Goal: Task Accomplishment & Management: Manage account settings

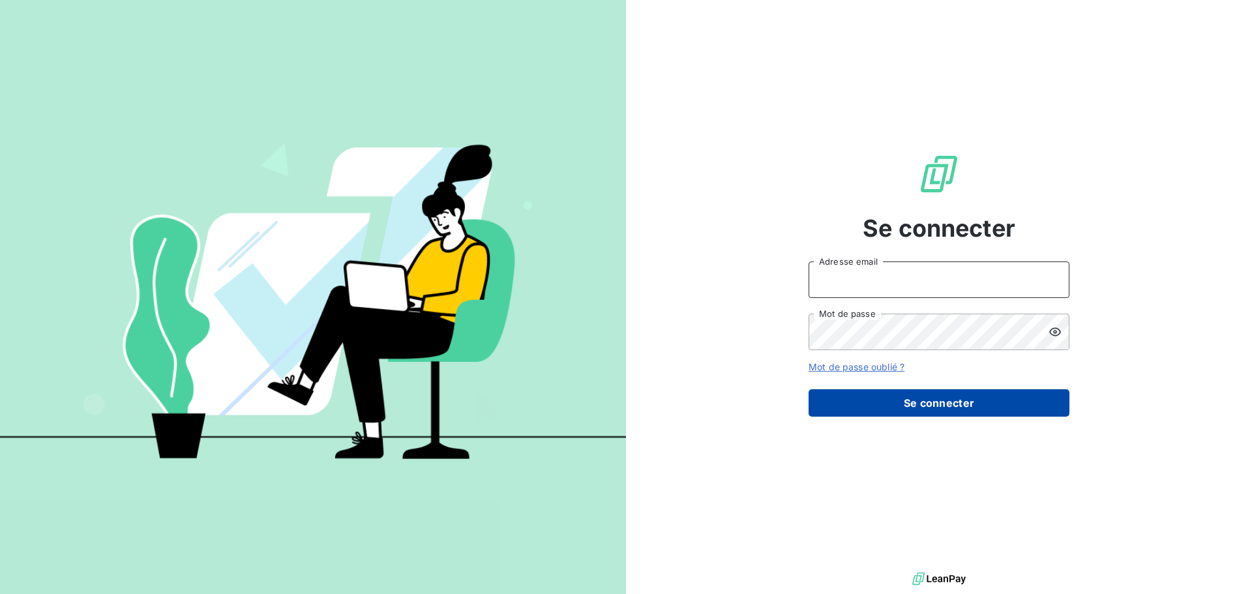
type input "[EMAIL_ADDRESS][DOMAIN_NAME]"
click at [1033, 399] on button "Se connecter" at bounding box center [938, 402] width 261 height 27
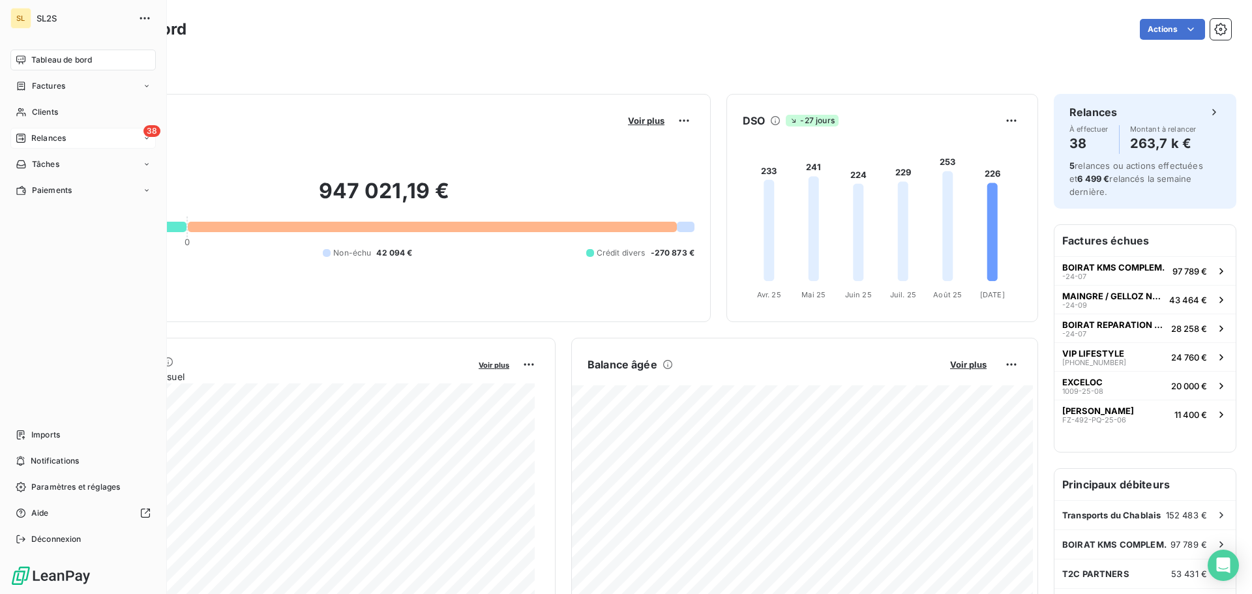
click at [28, 132] on div "Relances" at bounding box center [41, 138] width 50 height 12
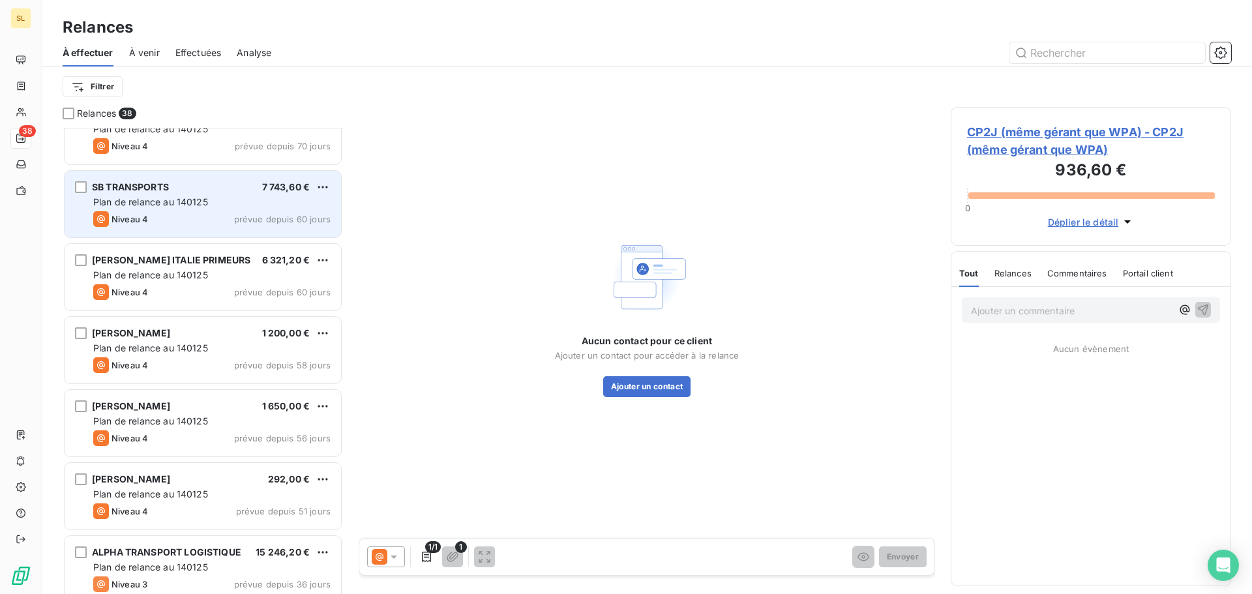
scroll to position [783, 0]
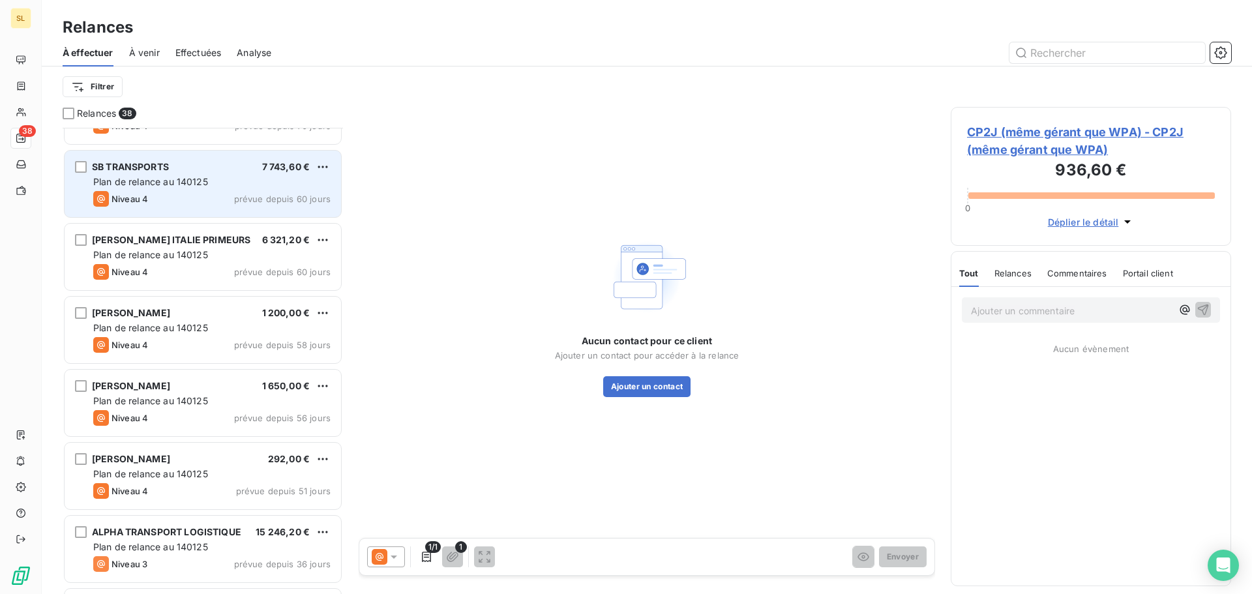
click at [256, 265] on div "Niveau 4 prévue depuis 60 jours" at bounding box center [211, 272] width 237 height 16
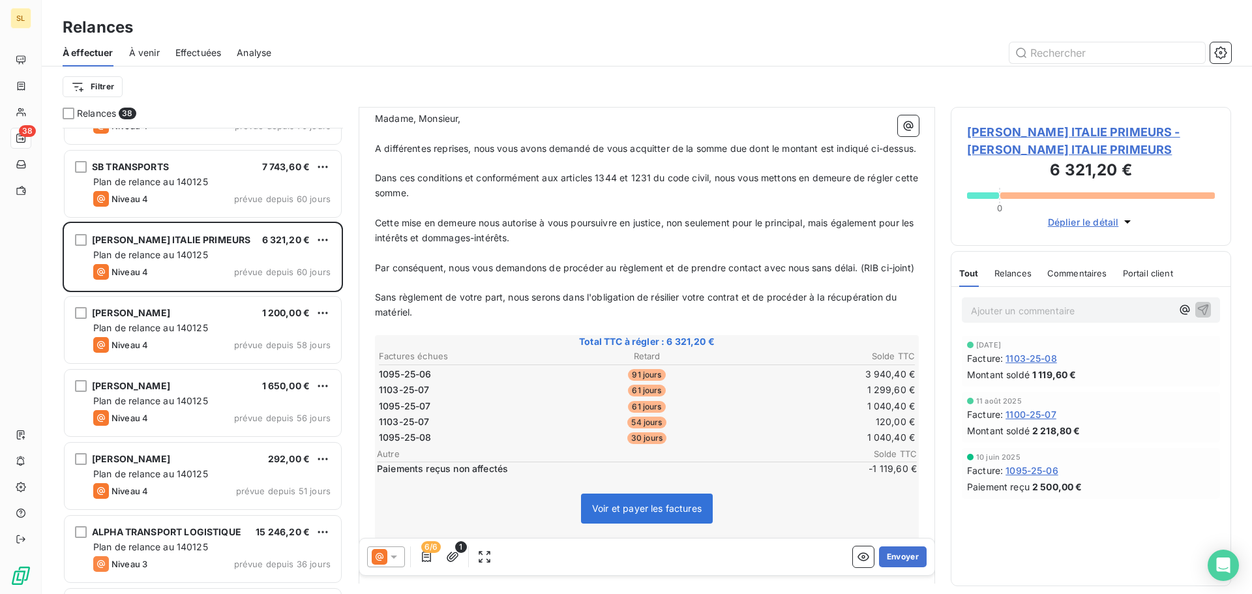
scroll to position [196, 0]
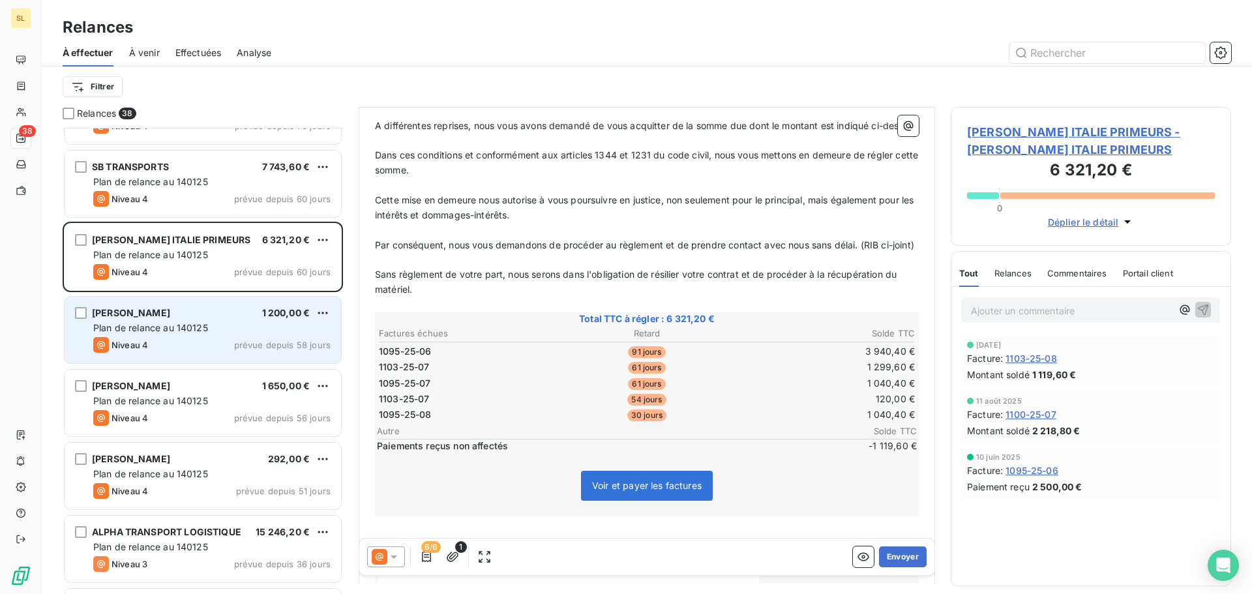
click at [261, 335] on div "[PERSON_NAME] 1 200,00 € Plan de relance au 140125 Niveau 4 prévue depuis 58 jo…" at bounding box center [203, 330] width 276 height 66
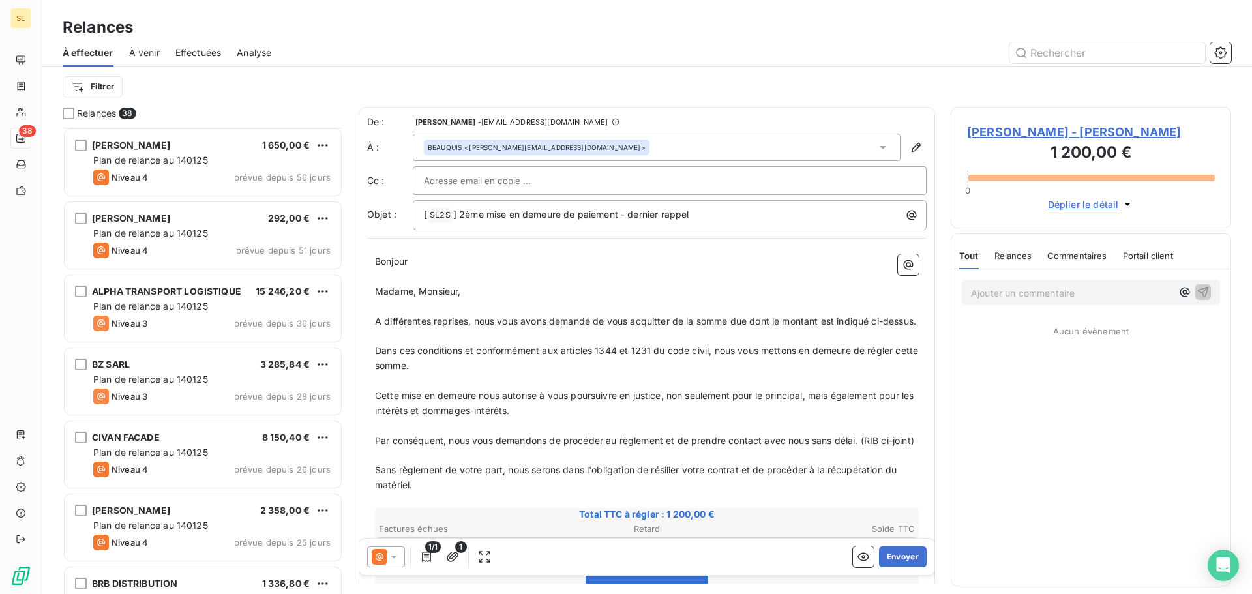
scroll to position [1044, 0]
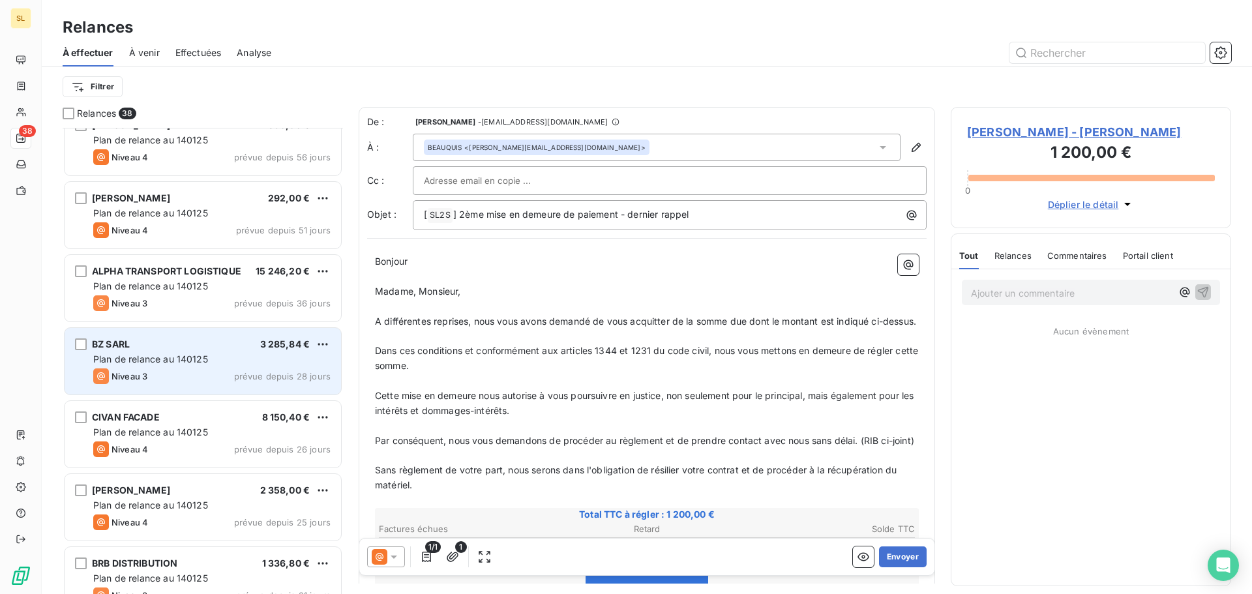
click at [294, 383] on div "Niveau 3 prévue depuis 28 jours" at bounding box center [211, 376] width 237 height 16
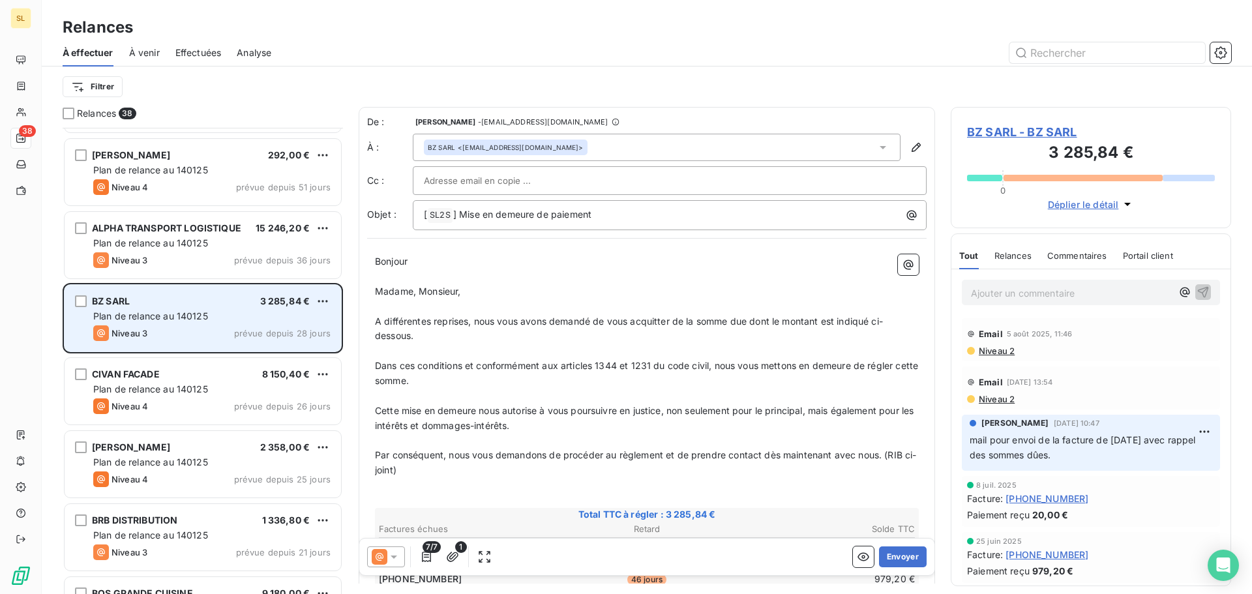
scroll to position [1109, 0]
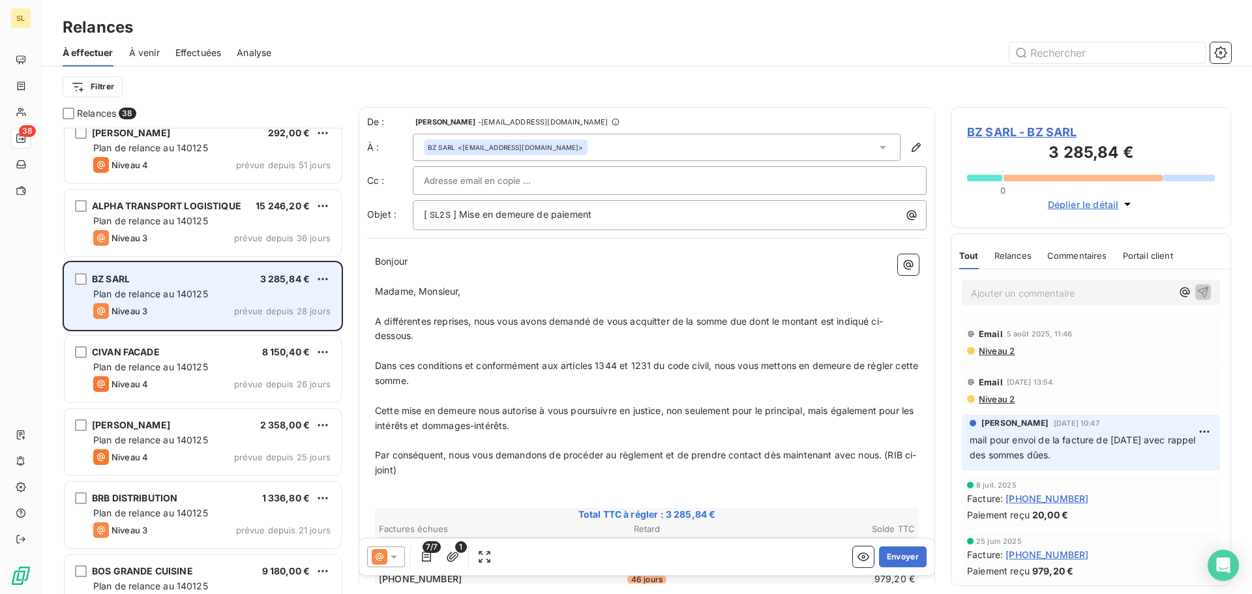
click at [294, 383] on span "prévue depuis 26 jours" at bounding box center [282, 384] width 96 height 10
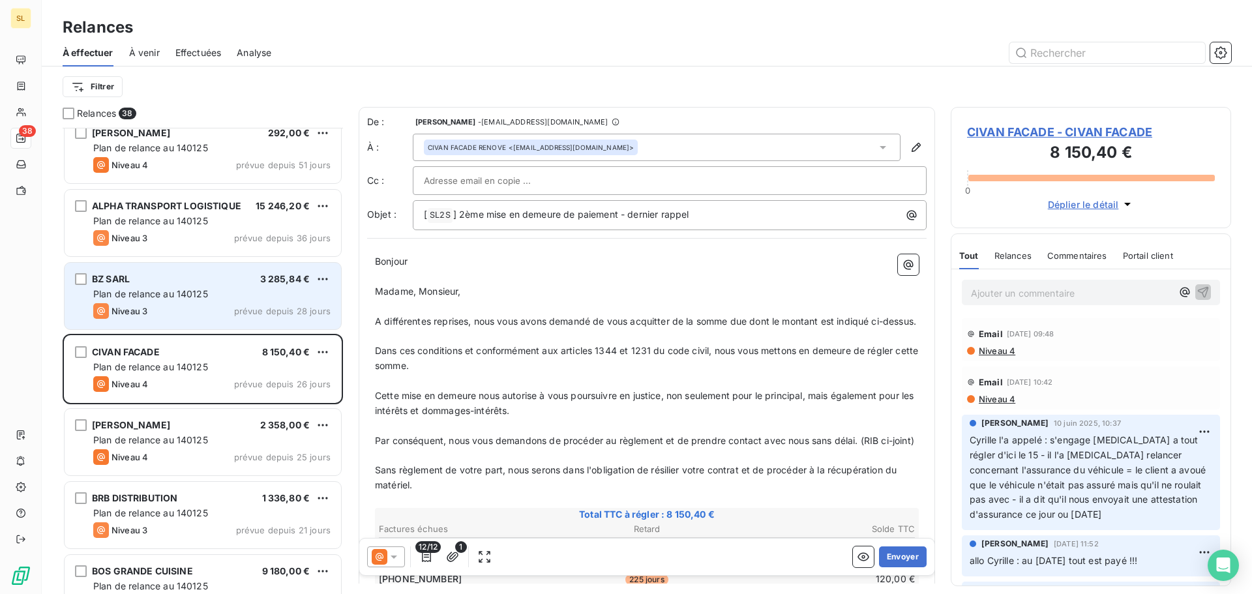
scroll to position [1174, 0]
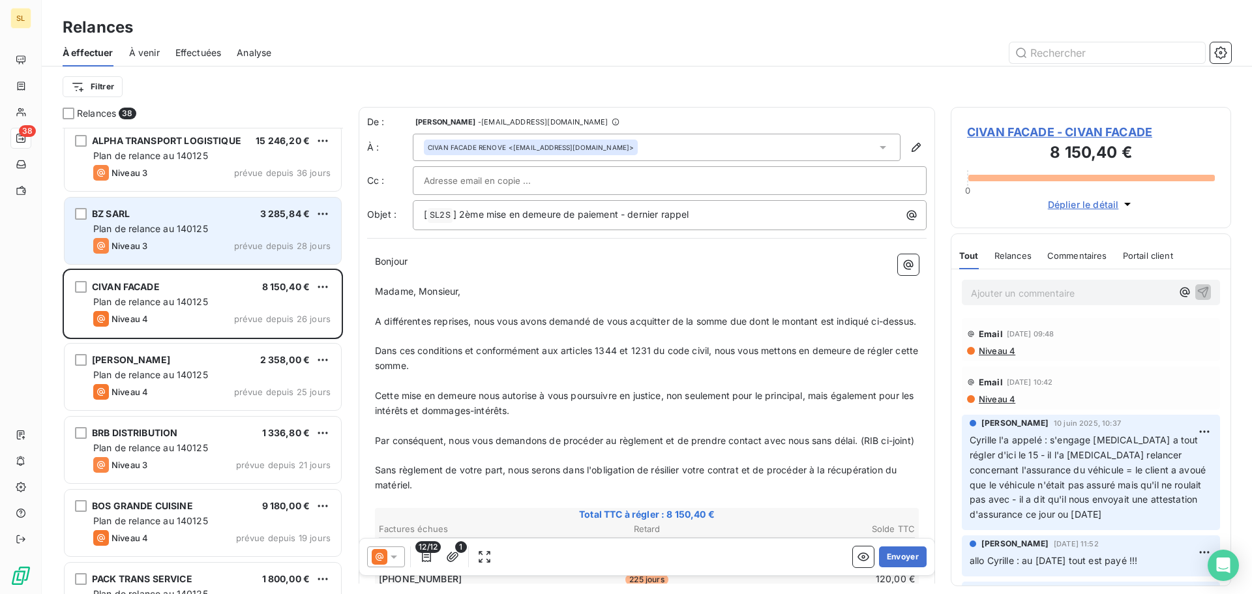
click at [294, 383] on div "[PERSON_NAME] 2 358,00 € Plan de relance au 140125 Niveau 4 prévue depuis 25 jo…" at bounding box center [203, 377] width 276 height 66
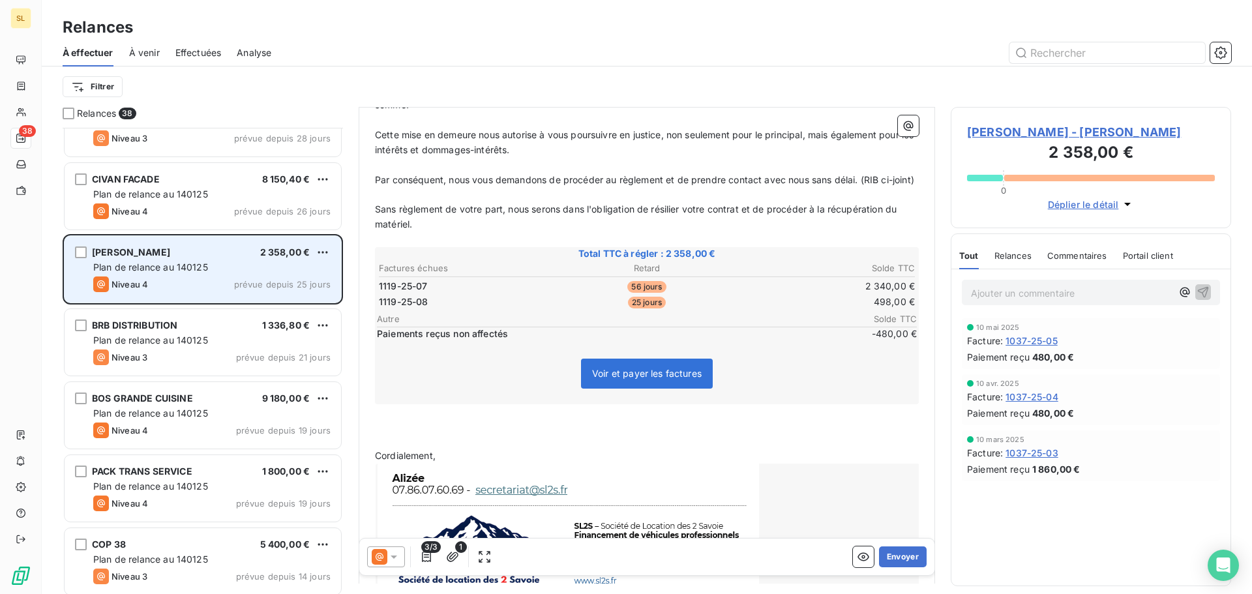
scroll to position [1304, 0]
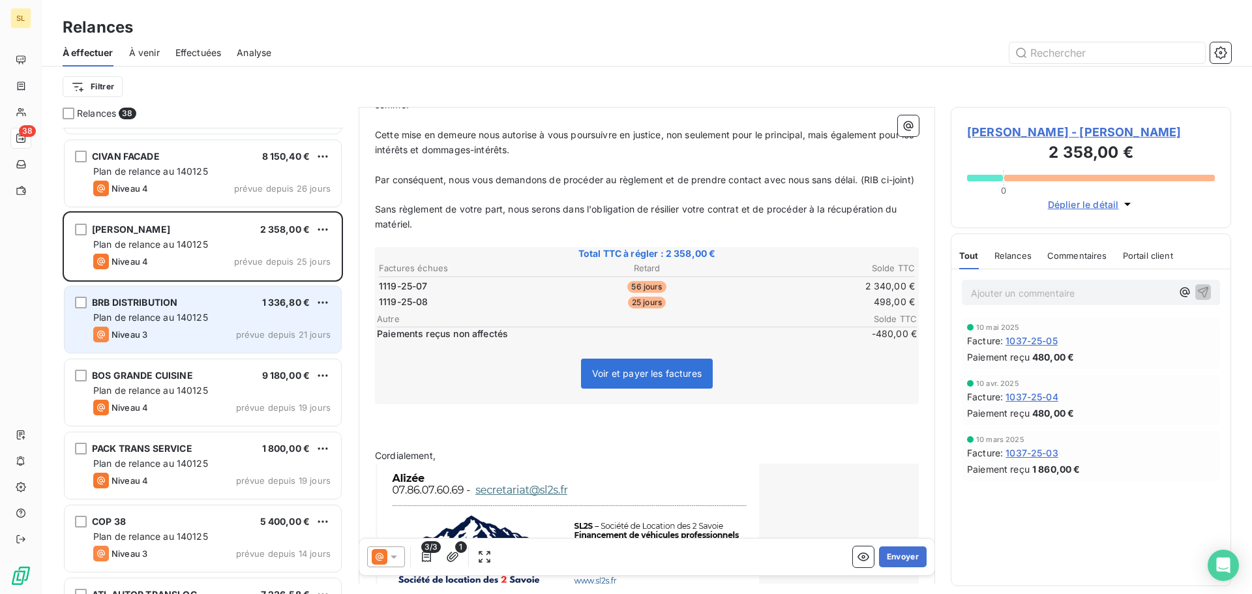
click at [206, 317] on span "Plan de relance au 140125" at bounding box center [150, 317] width 115 height 11
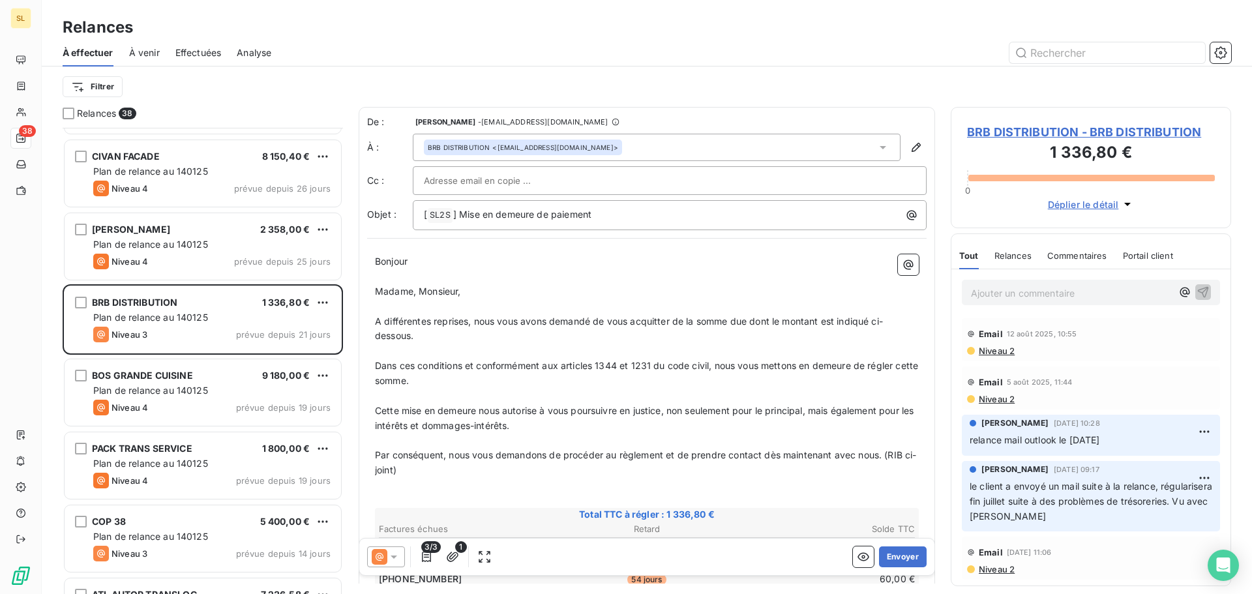
click at [455, 184] on input "text" at bounding box center [494, 181] width 140 height 20
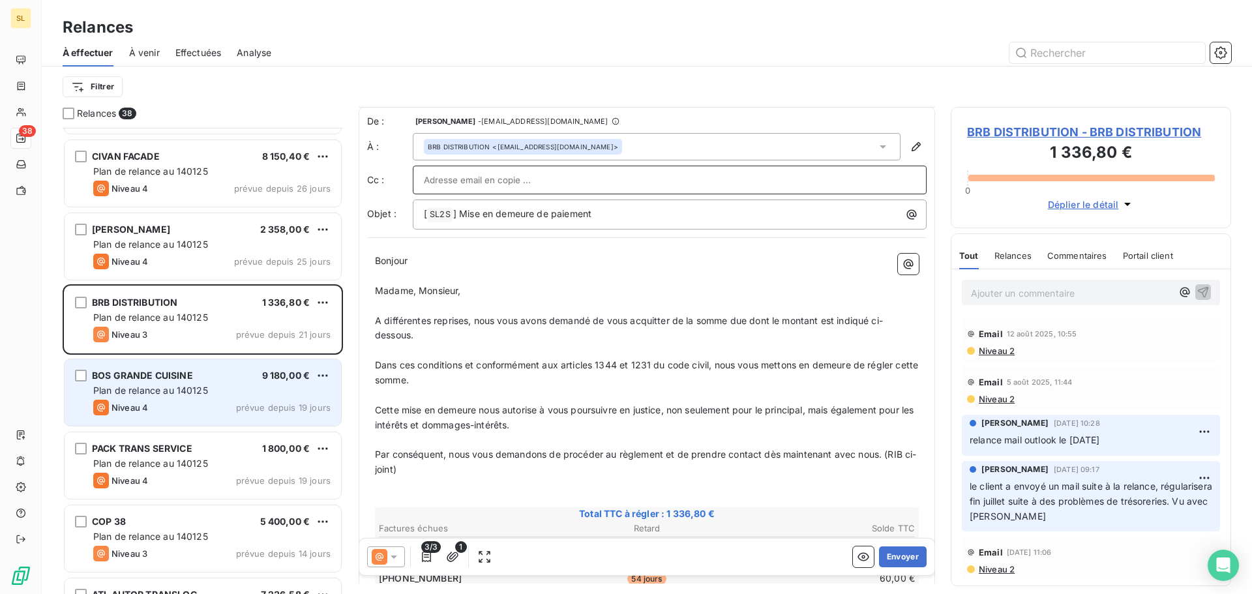
scroll to position [1370, 0]
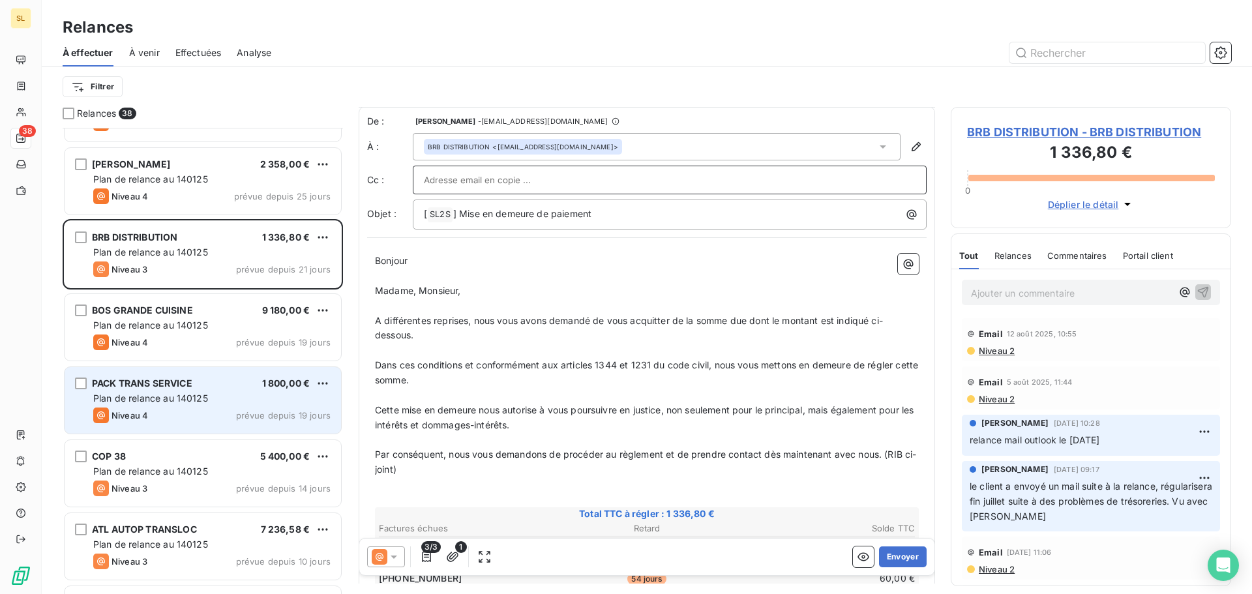
click at [246, 404] on div "Plan de relance au 140125" at bounding box center [211, 398] width 237 height 13
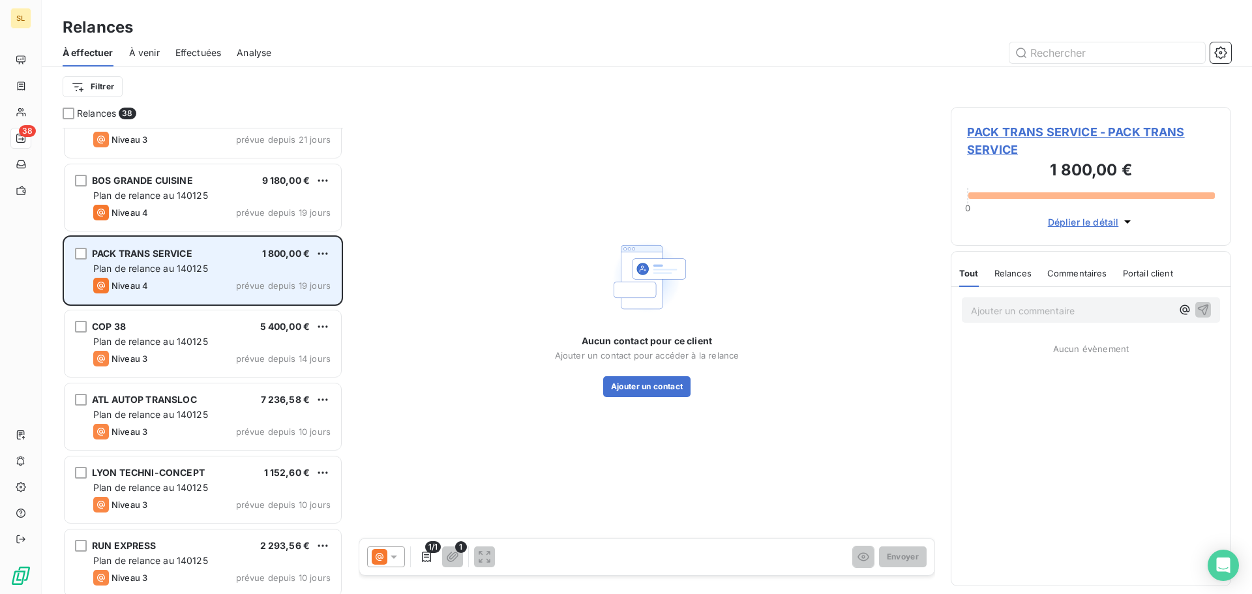
scroll to position [1500, 0]
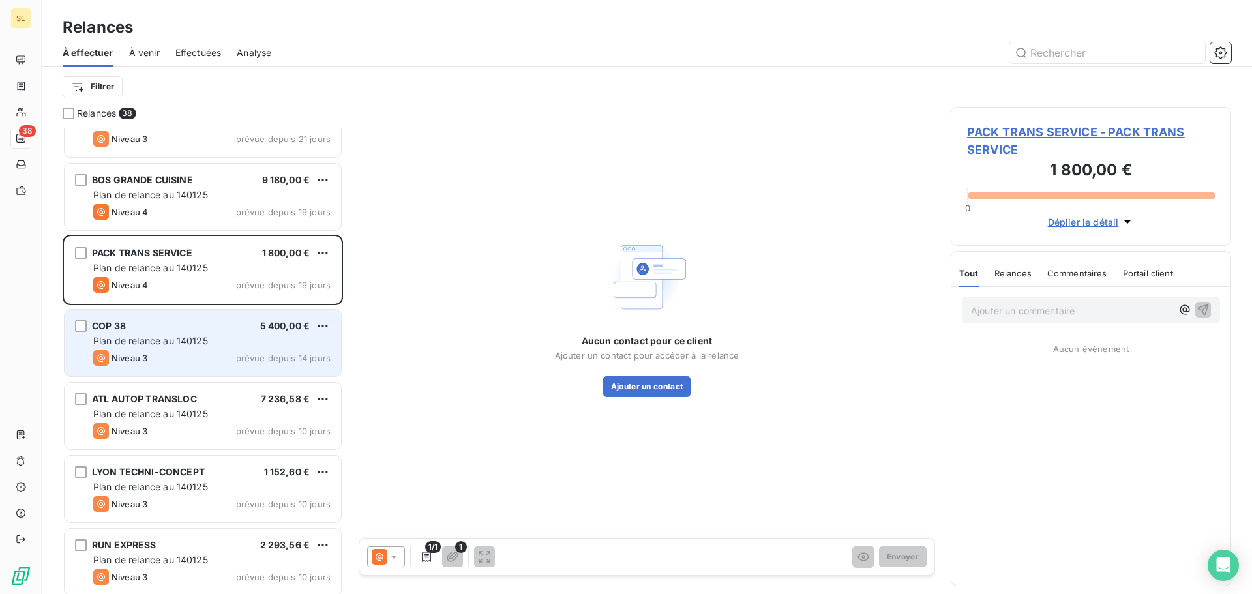
click at [275, 329] on span "5 400,00 €" at bounding box center [285, 325] width 50 height 11
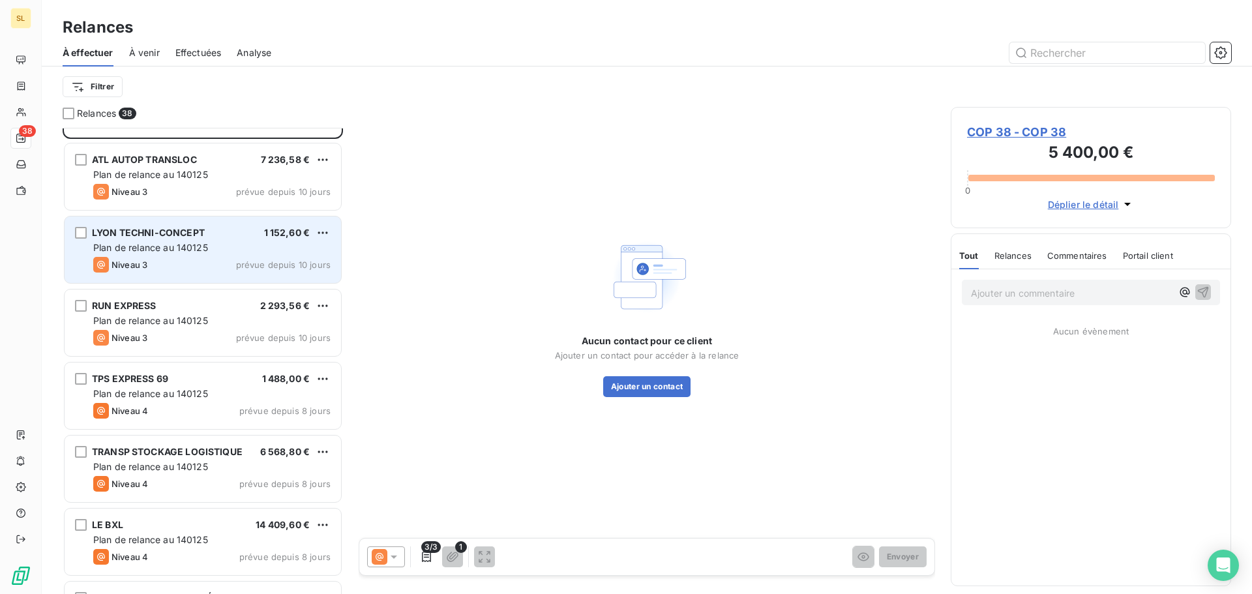
scroll to position [1761, 0]
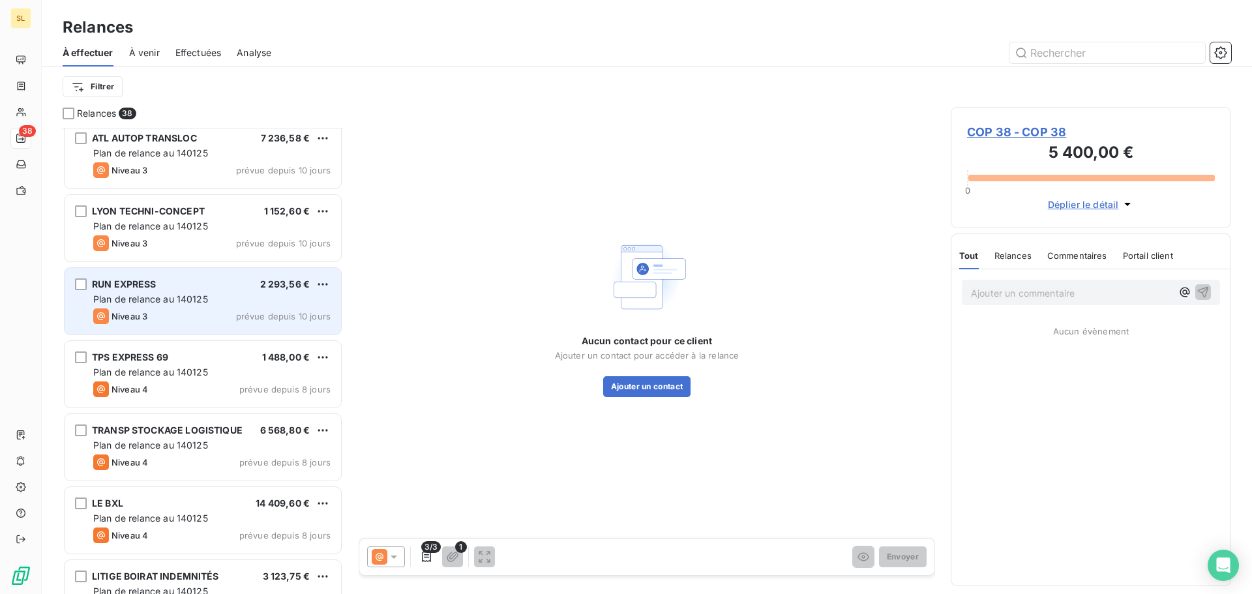
click at [260, 312] on span "prévue depuis 10 jours" at bounding box center [283, 316] width 95 height 10
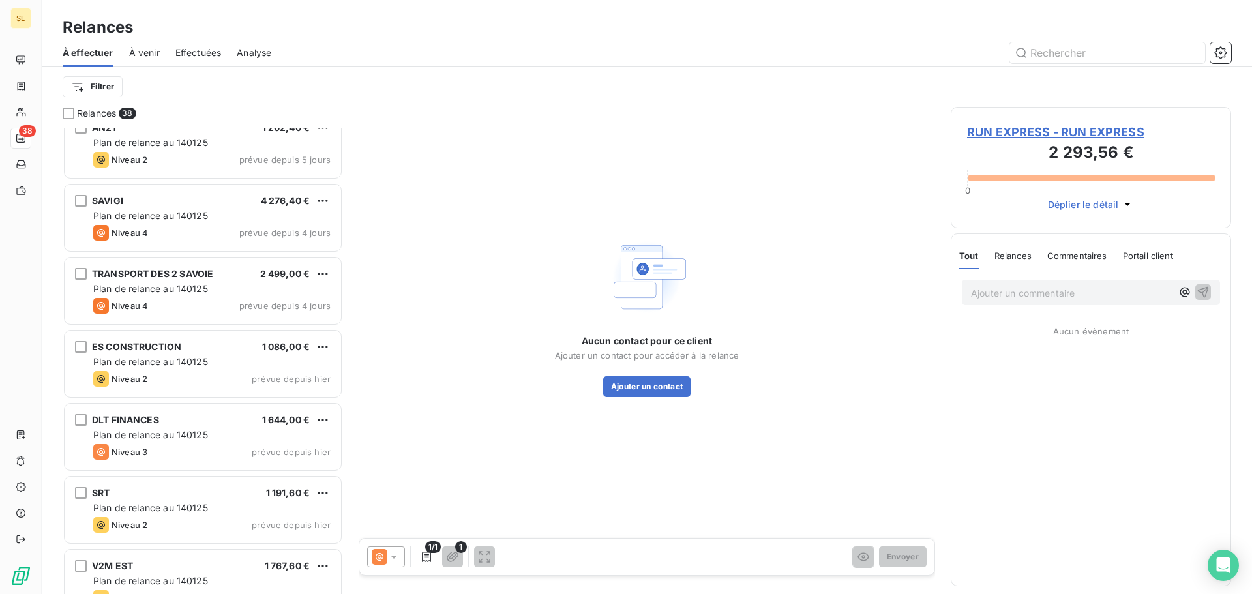
scroll to position [2309, 0]
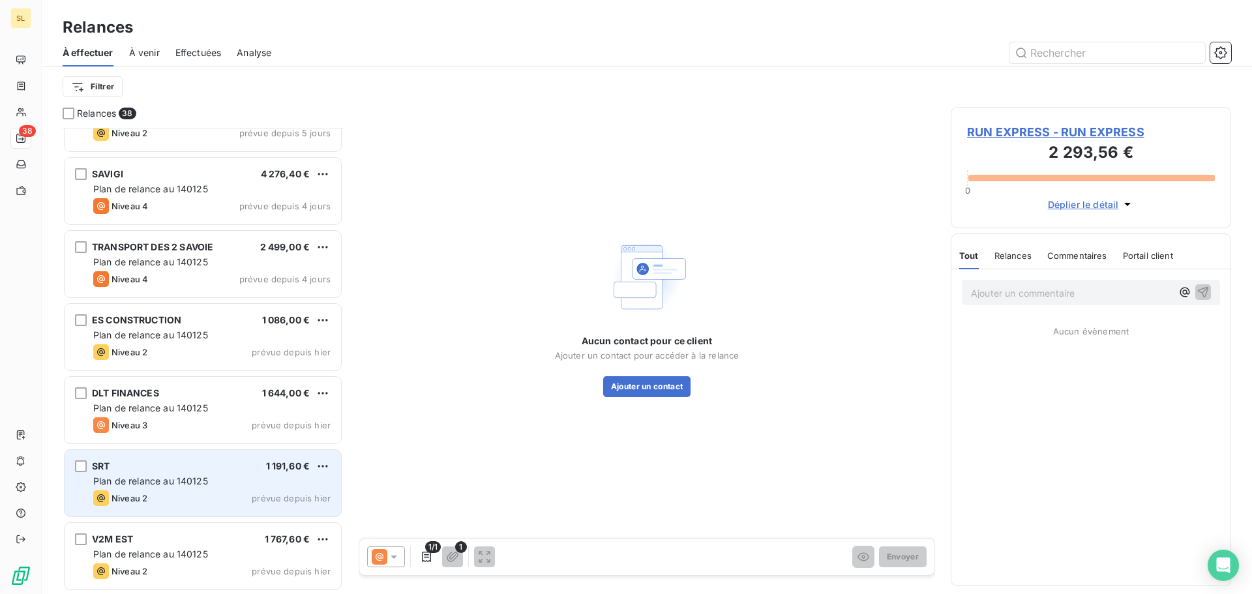
click at [312, 492] on div "Niveau 2 prévue depuis hier" at bounding box center [211, 498] width 237 height 16
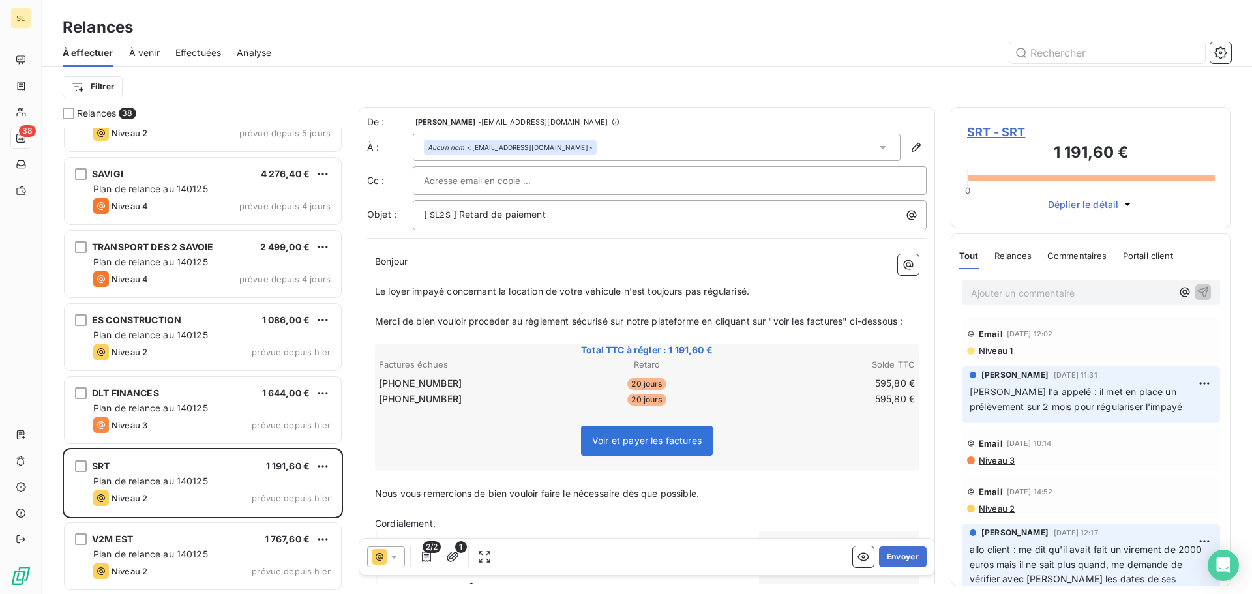
click at [385, 290] on span "Le loyer impayé concernant la location de votre véhicule n'est toujours pas rég…" at bounding box center [562, 291] width 374 height 11
click at [413, 290] on span "Les loyer impayé concernant la location de votre véhicule n'est toujours pas ré…" at bounding box center [564, 291] width 379 height 11
click at [453, 293] on span "Les loyers impayé concernant la location de votre véhicule n'est toujours pas r…" at bounding box center [566, 291] width 383 height 11
drag, startPoint x: 597, startPoint y: 293, endPoint x: 587, endPoint y: 293, distance: 10.4
click at [587, 293] on span "Les loyers impayés concernant la location de votre véhicule n'est toujours pas …" at bounding box center [569, 291] width 389 height 11
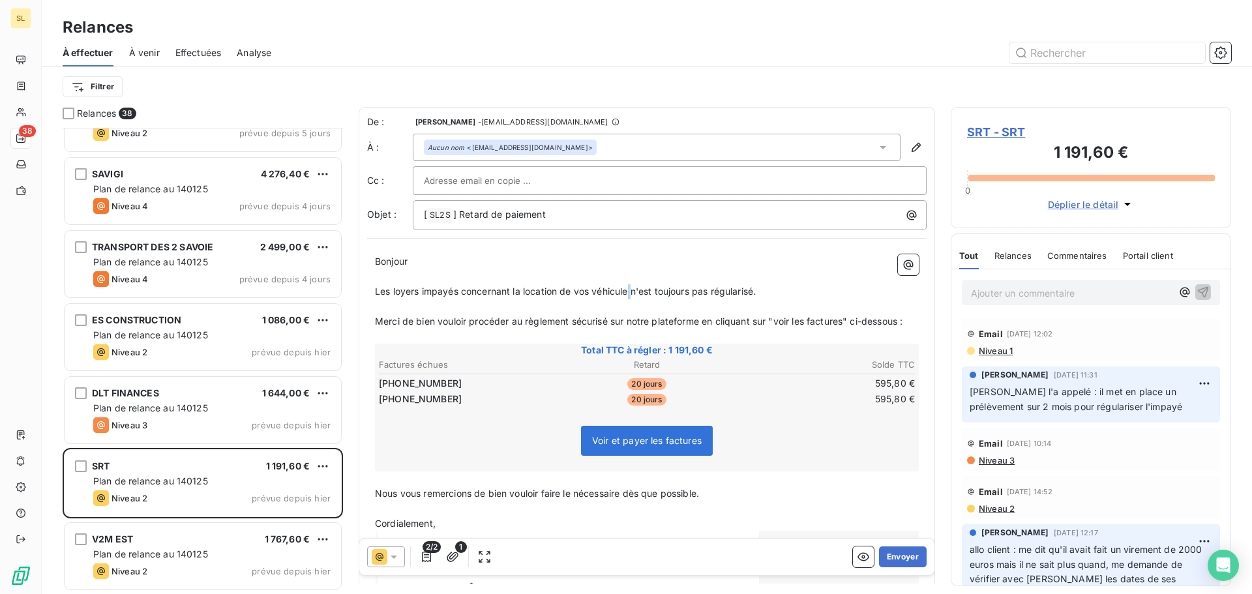
click at [631, 288] on span "Les loyers impayés concernant la location de vos véhicule n'est toujours pas ré…" at bounding box center [565, 291] width 381 height 11
drag, startPoint x: 773, startPoint y: 289, endPoint x: 645, endPoint y: 289, distance: 128.4
click at [645, 289] on p "Les loyers impayés concernant la location de vos véhicules n'est toujours pas r…" at bounding box center [647, 291] width 544 height 15
click at [894, 560] on button "Envoyer" at bounding box center [903, 556] width 48 height 21
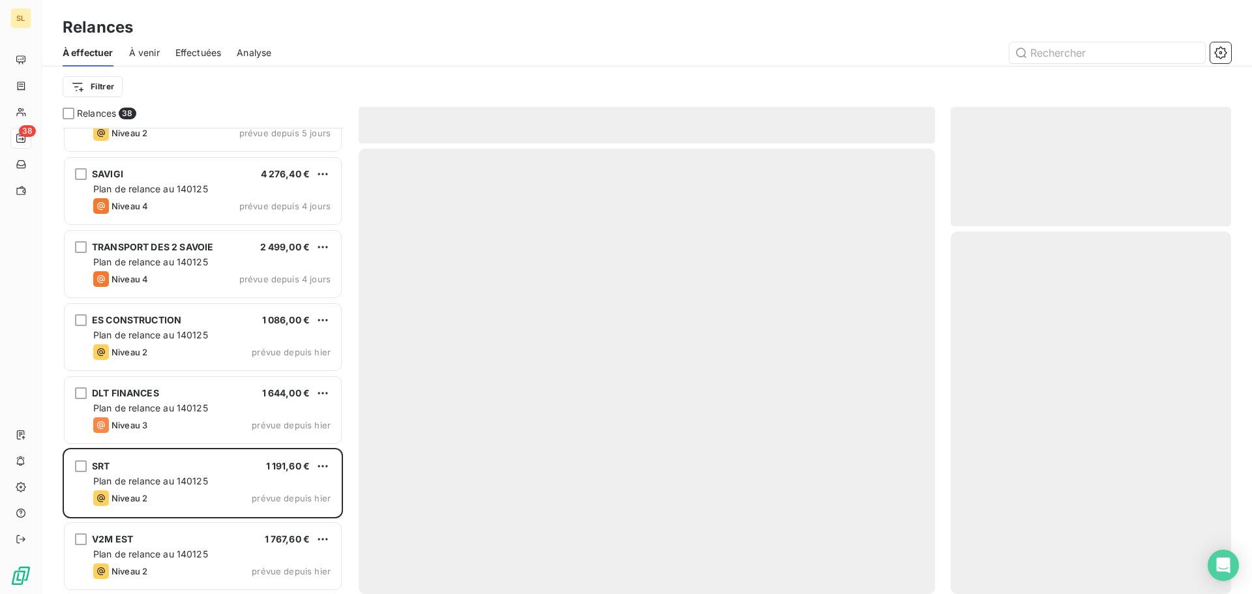
scroll to position [2235, 0]
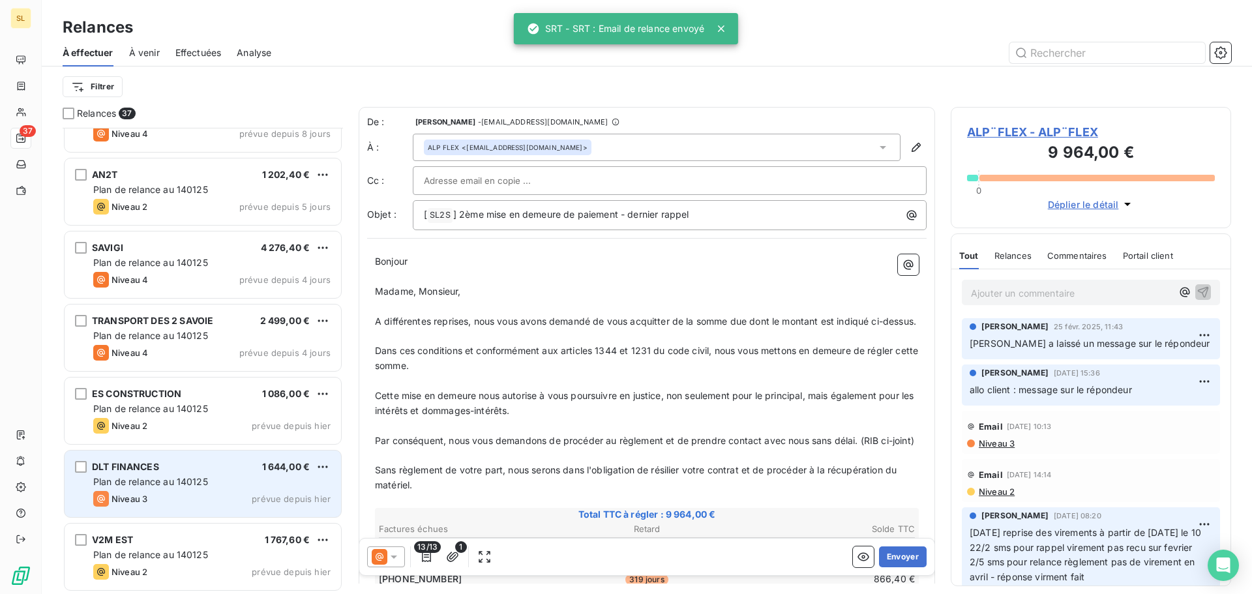
click at [142, 472] on div "DLT FINANCES" at bounding box center [125, 466] width 67 height 13
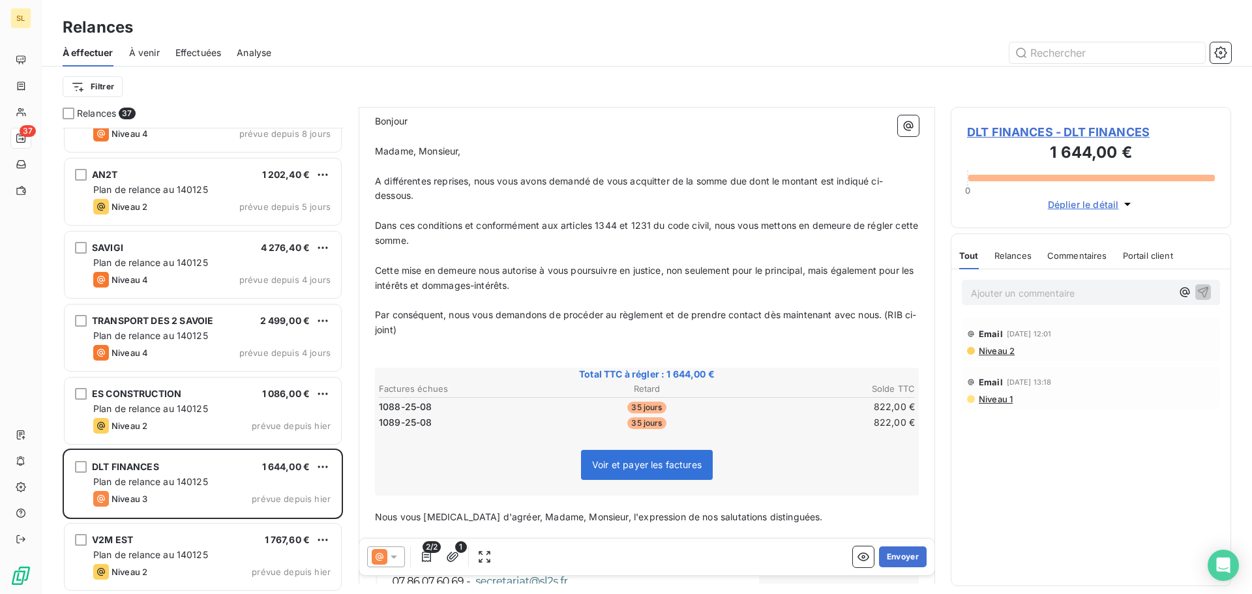
scroll to position [131, 0]
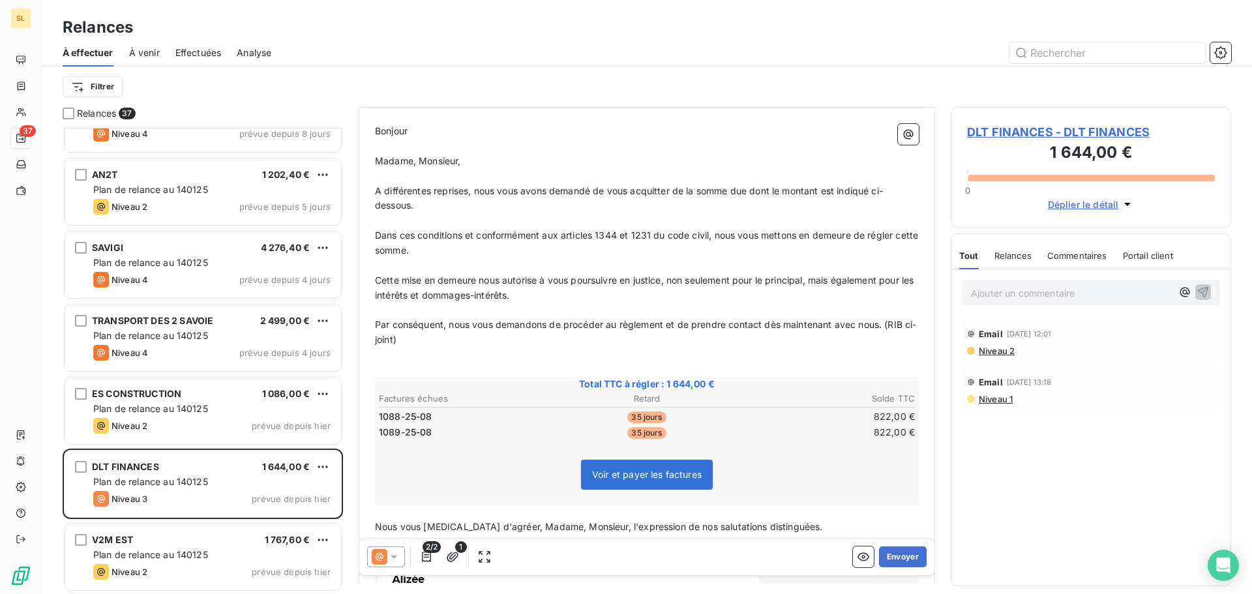
click at [424, 550] on span "2/2" at bounding box center [431, 547] width 18 height 12
click at [430, 555] on icon "button" at bounding box center [426, 556] width 13 height 13
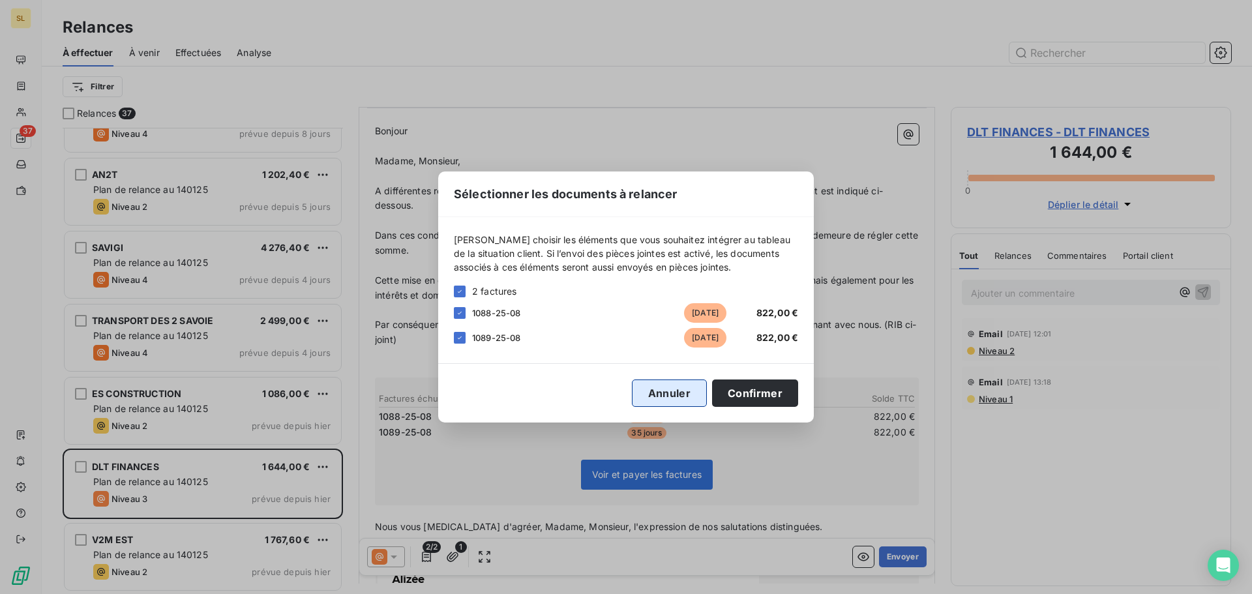
click at [685, 390] on button "Annuler" at bounding box center [669, 392] width 75 height 27
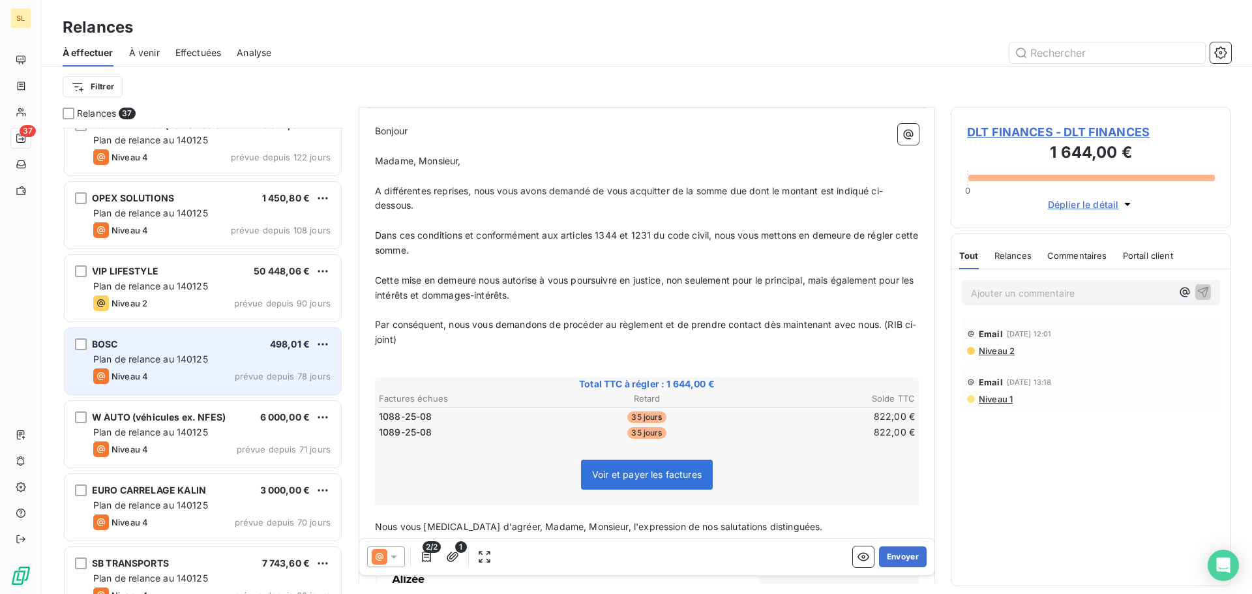
scroll to position [392, 0]
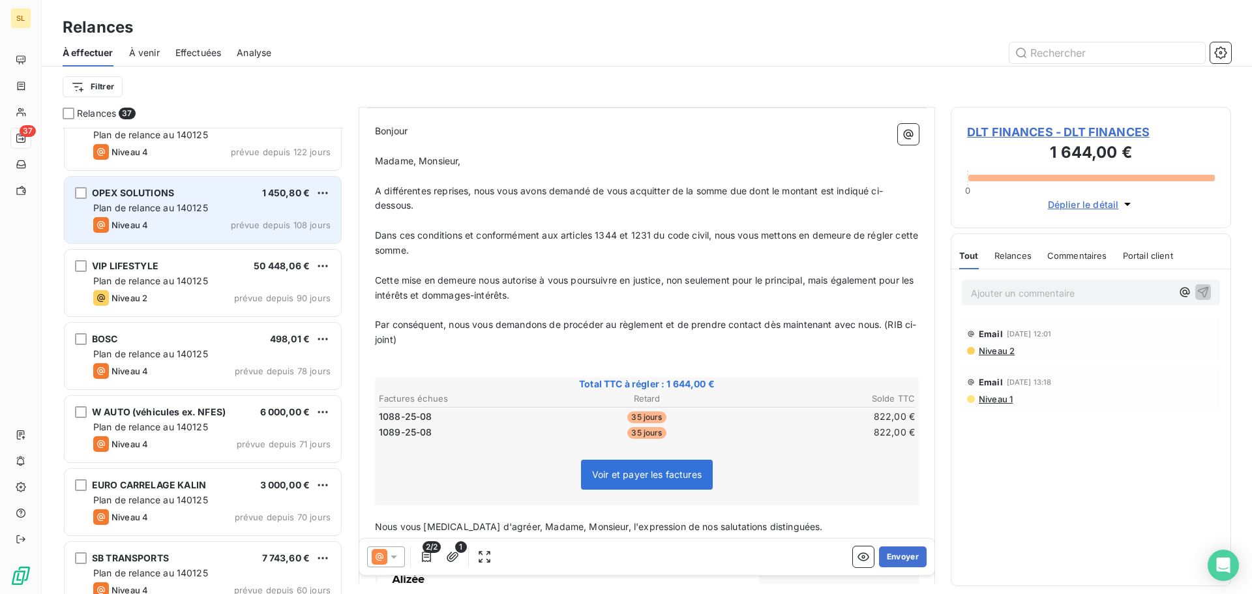
click at [243, 207] on div "Plan de relance au 140125" at bounding box center [211, 207] width 237 height 13
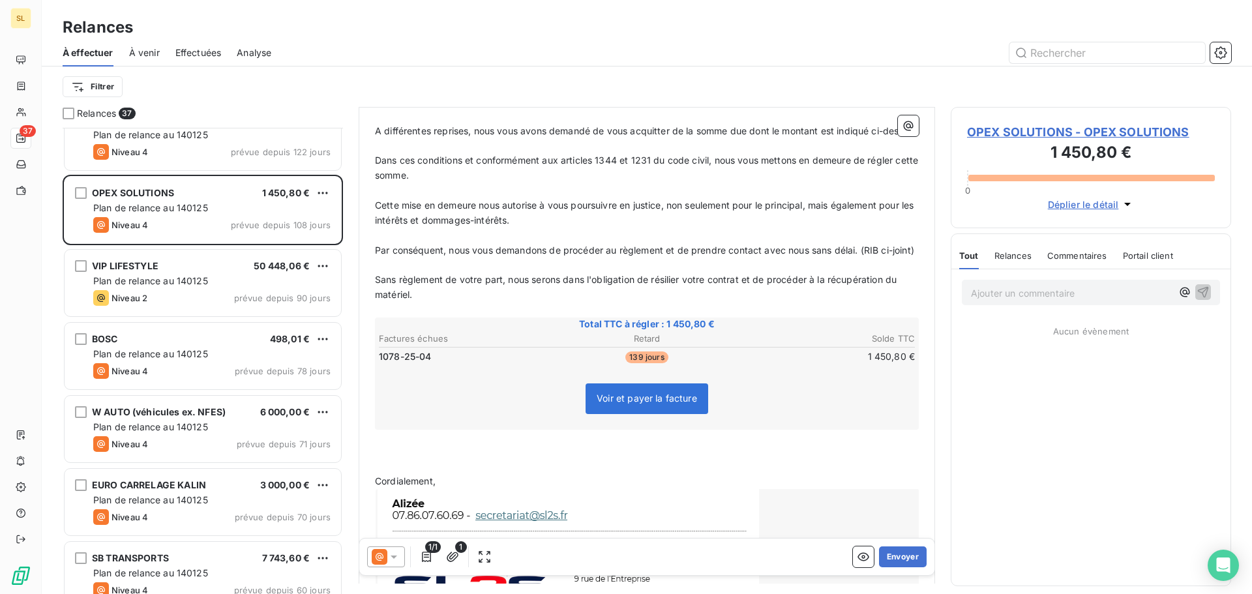
scroll to position [196, 0]
